Goal: Transaction & Acquisition: Purchase product/service

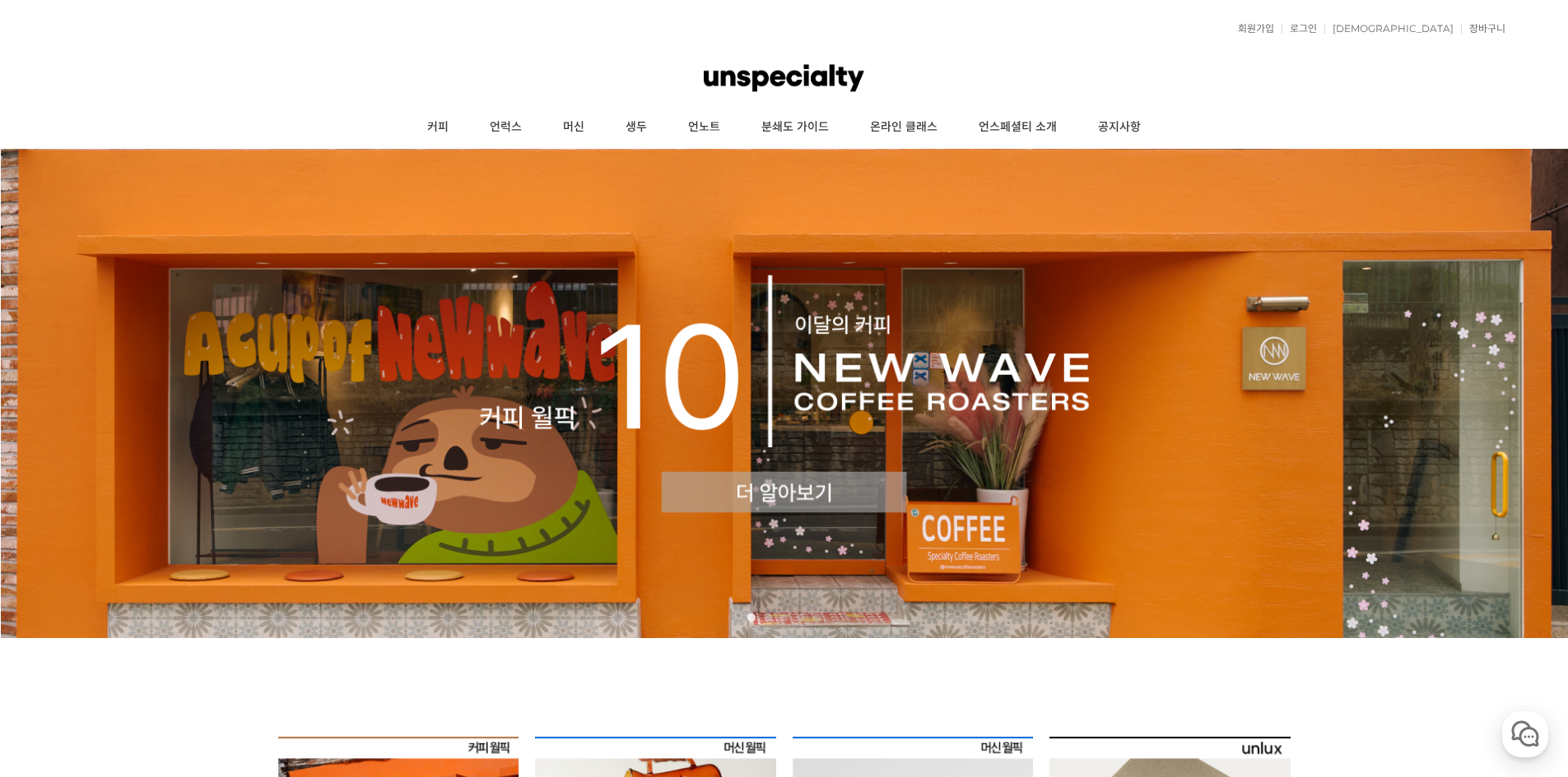
scroll to position [411, 0]
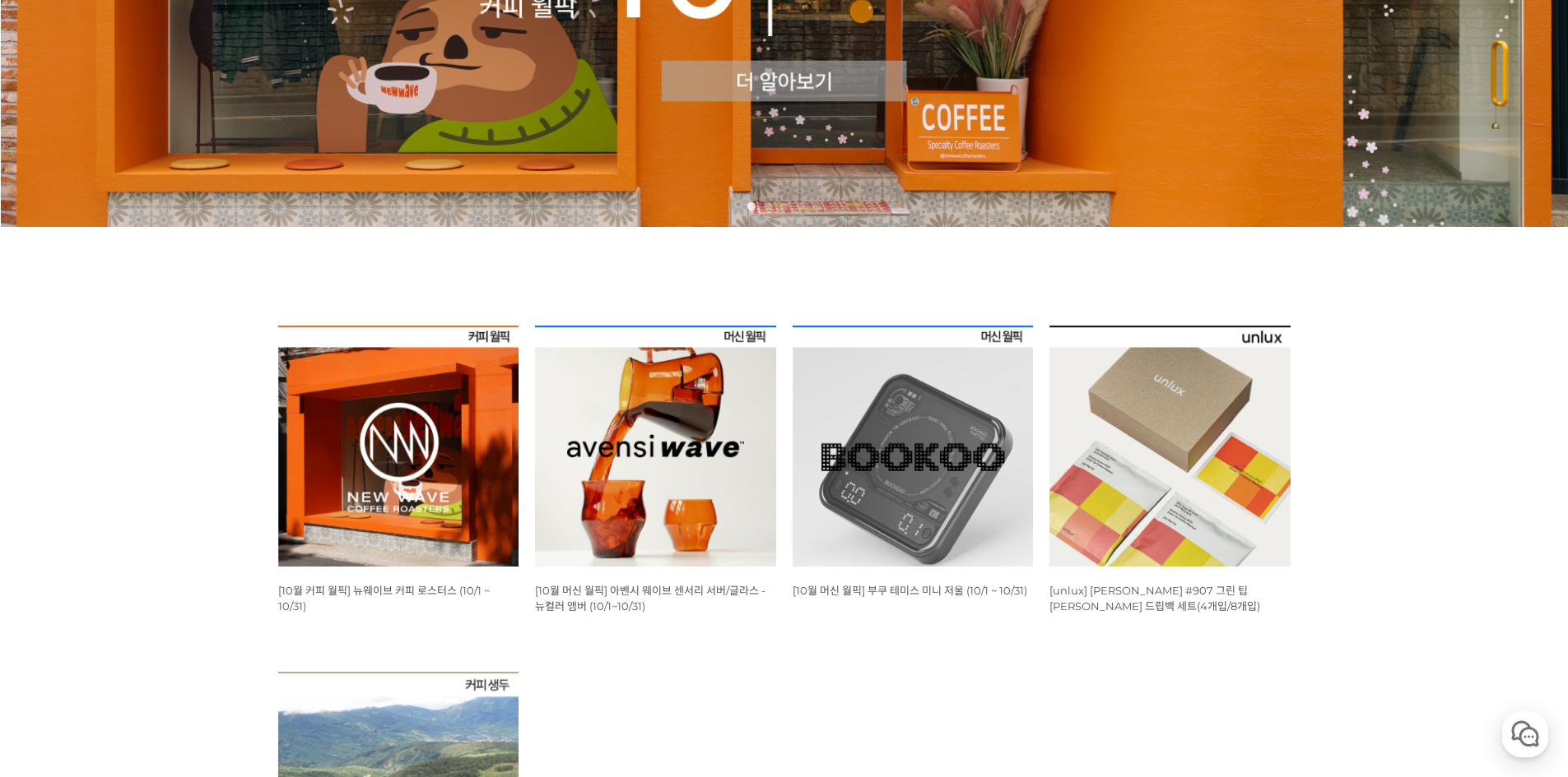
click at [385, 441] on img at bounding box center [398, 446] width 241 height 241
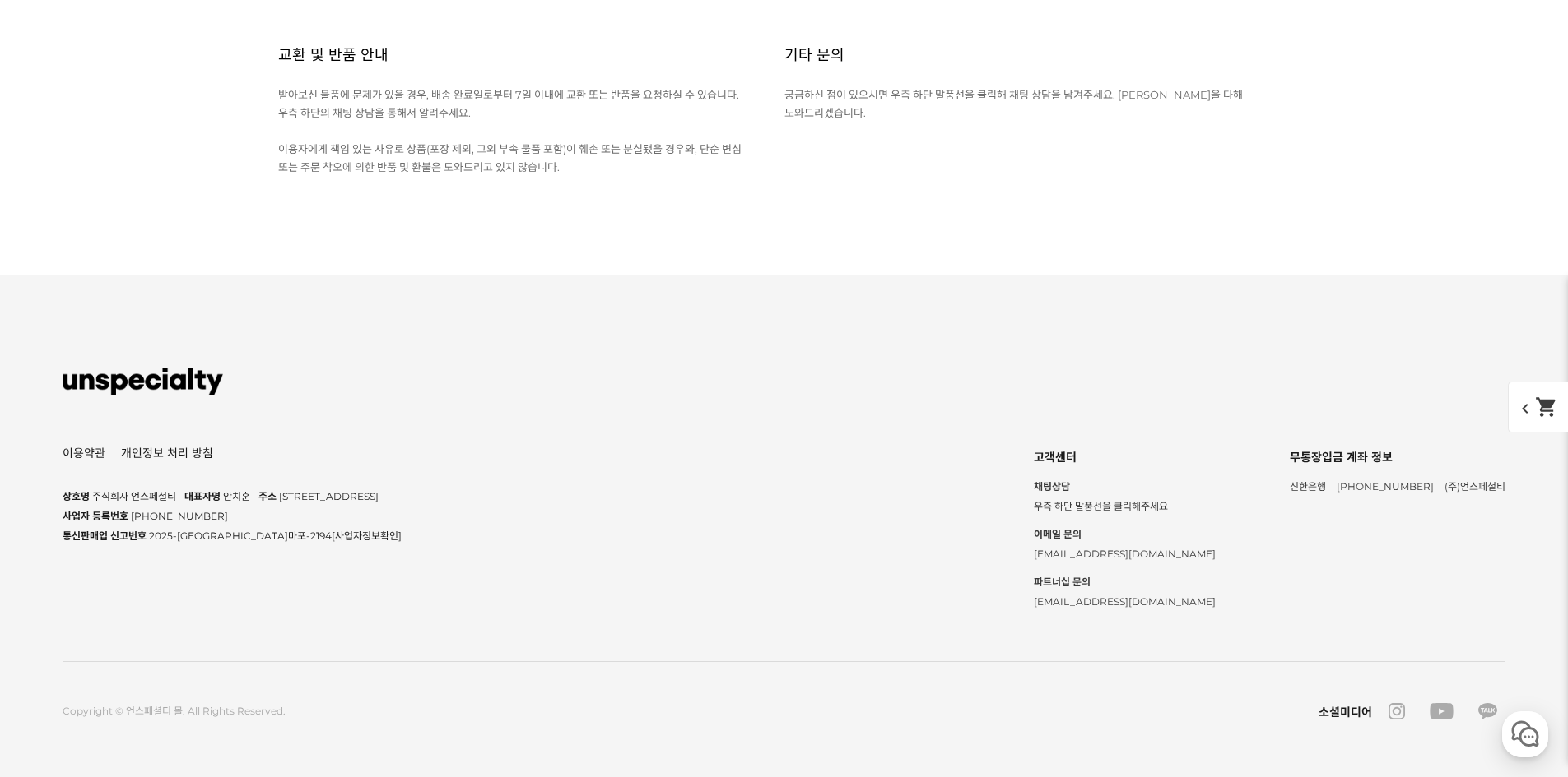
scroll to position [7952, 0]
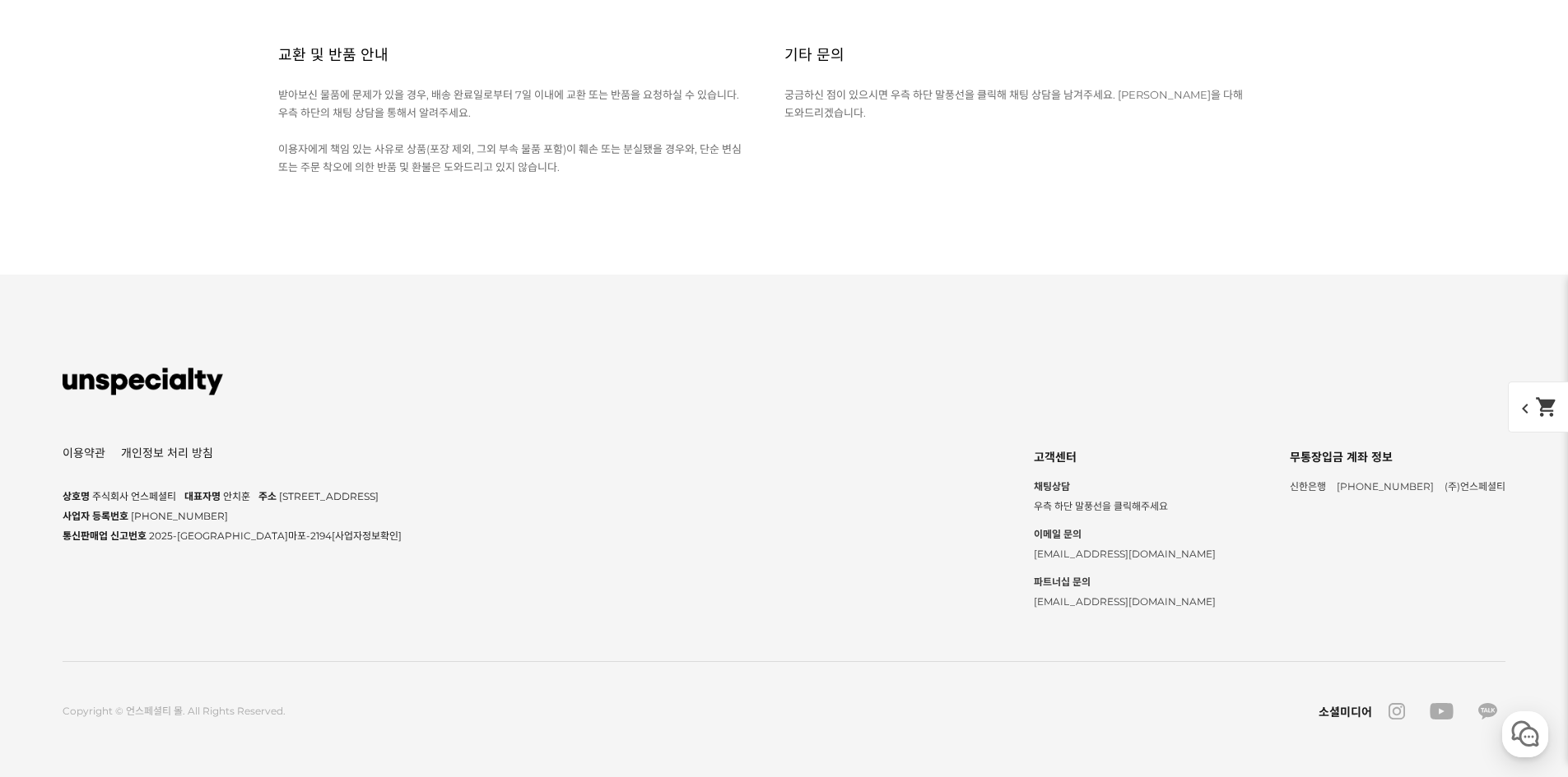
scroll to position [8226, 0]
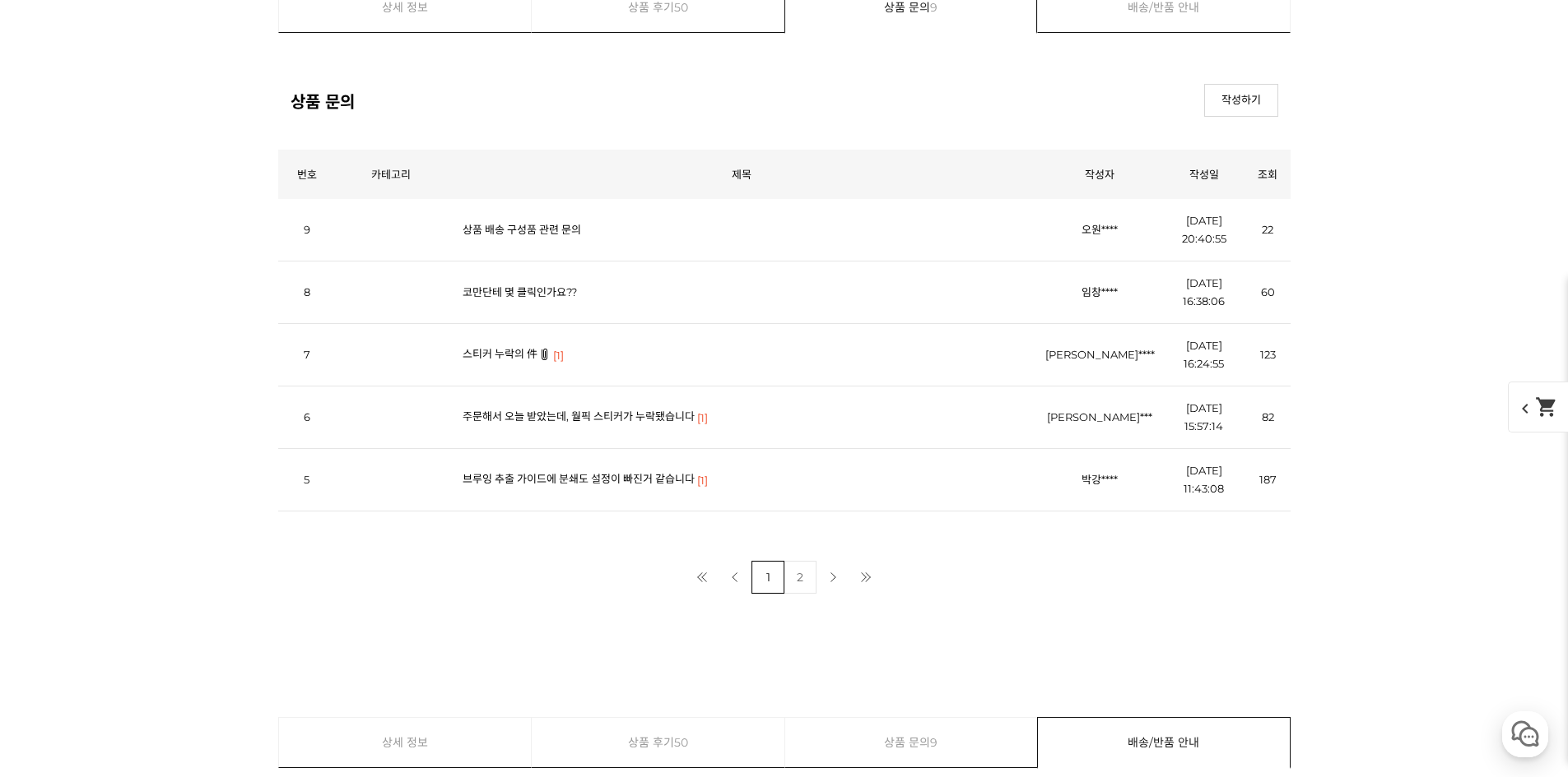
scroll to position [6719, 0]
